Goal: Obtain resource: Download file/media

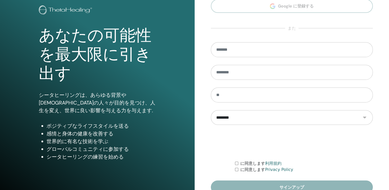
scroll to position [57, 0]
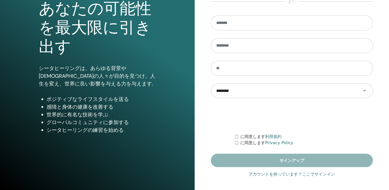
type input "**********"
click at [277, 172] on link "アカウントを持っています？ここでサインイン" at bounding box center [291, 174] width 86 height 6
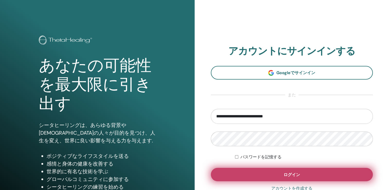
click at [268, 170] on button "ログイン" at bounding box center [292, 173] width 162 height 13
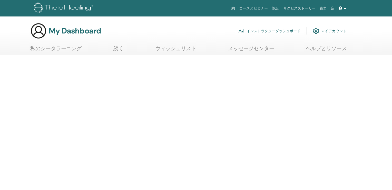
click at [260, 30] on link "インストラクターダッシュボード" at bounding box center [270, 30] width 62 height 11
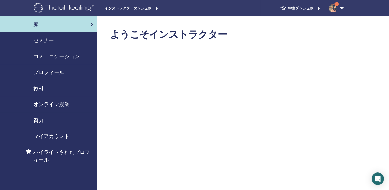
click at [38, 119] on span "資力" at bounding box center [38, 120] width 10 height 8
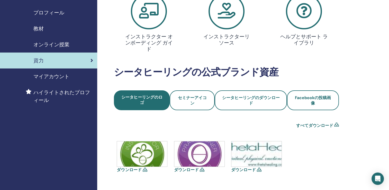
scroll to position [51, 0]
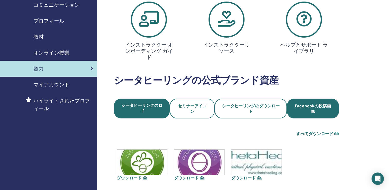
click at [310, 109] on span "Facebookの投稿画像" at bounding box center [312, 108] width 38 height 11
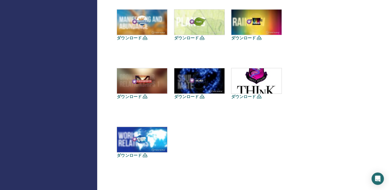
scroll to position [437, 0]
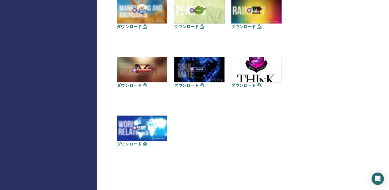
click at [144, 144] on icon at bounding box center [144, 143] width 5 height 4
click at [131, 143] on link "ダウンロード" at bounding box center [129, 143] width 25 height 5
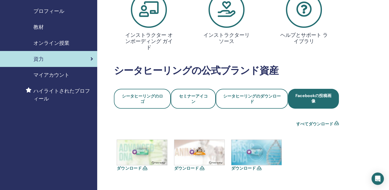
scroll to position [51, 0]
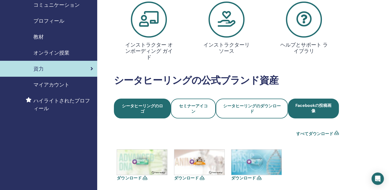
click at [136, 104] on span "シータヒーリングのロゴ" at bounding box center [142, 108] width 43 height 11
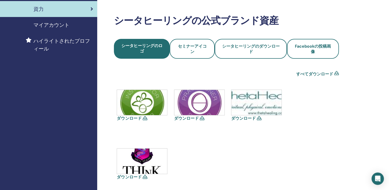
scroll to position [77, 0]
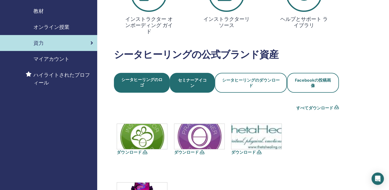
click at [193, 88] on link "セミナーアイコン" at bounding box center [191, 83] width 45 height 20
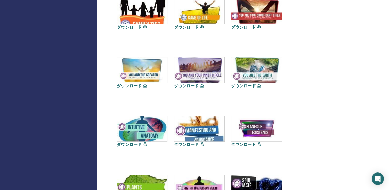
scroll to position [257, 0]
